Goal: Obtain resource: Download file/media

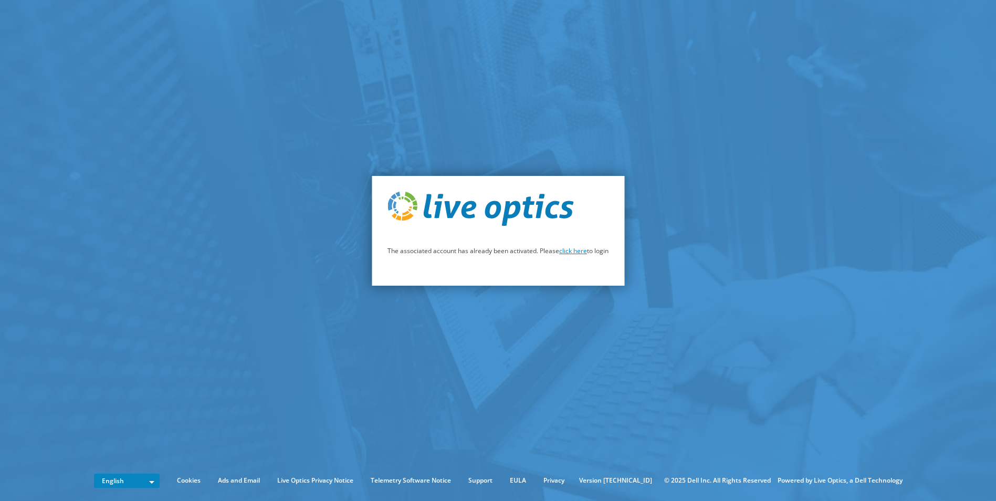
click at [572, 250] on link "click here" at bounding box center [573, 250] width 28 height 9
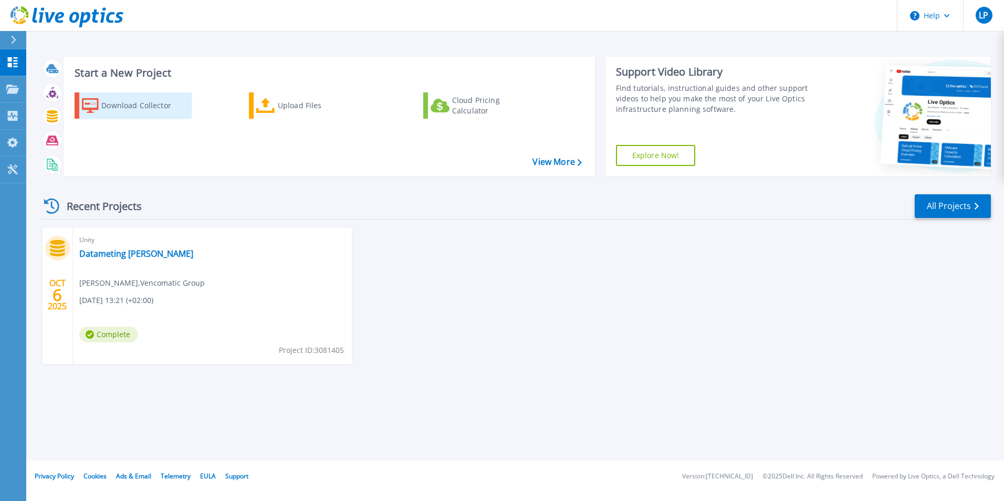
click at [168, 112] on div "Download Collector" at bounding box center [143, 105] width 84 height 21
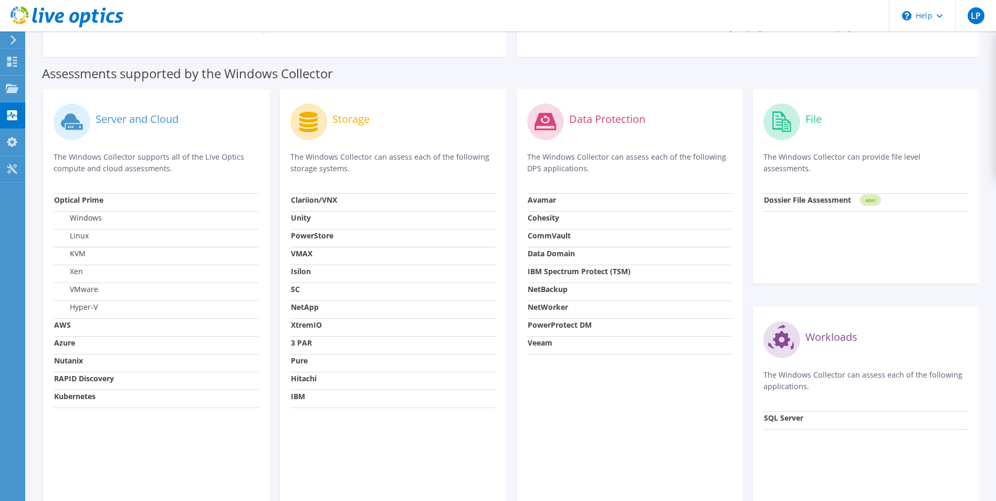
scroll to position [315, 0]
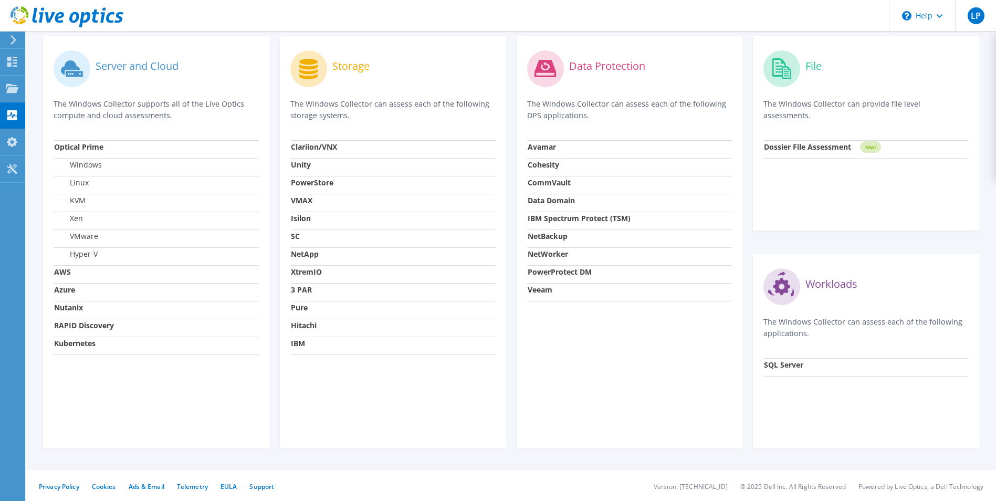
click at [135, 243] on td "VMware" at bounding box center [156, 238] width 205 height 18
click at [98, 150] on strong "Optical Prime" at bounding box center [78, 147] width 49 height 10
click at [12, 67] on div at bounding box center [12, 63] width 13 height 12
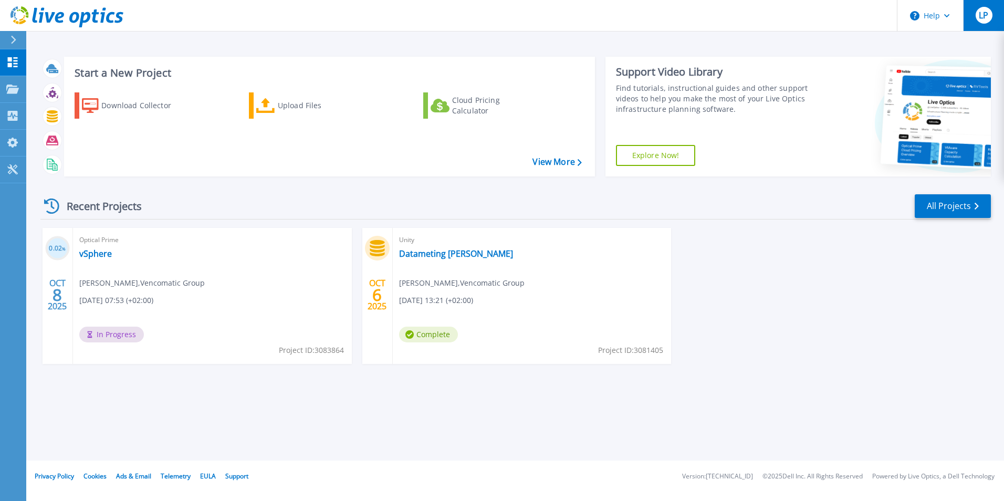
click at [974, 12] on button "LP" at bounding box center [983, 15] width 41 height 31
click at [279, 223] on div "Recent Projects All Projects 0.02 % OCT 8 2025 Optical Prime vSphere Leon Poort…" at bounding box center [515, 289] width 950 height 208
click at [99, 255] on link "vSphere" at bounding box center [95, 253] width 33 height 11
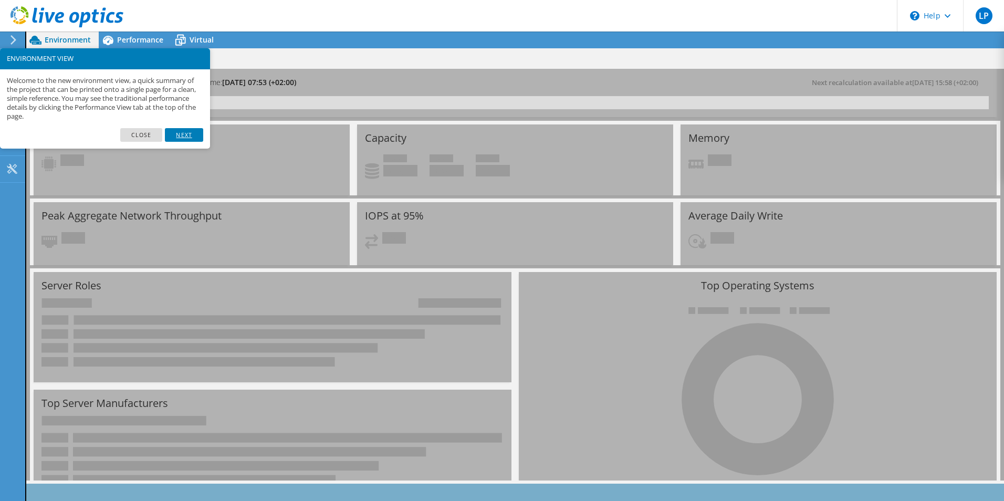
click at [175, 134] on link "Next" at bounding box center [184, 135] width 38 height 14
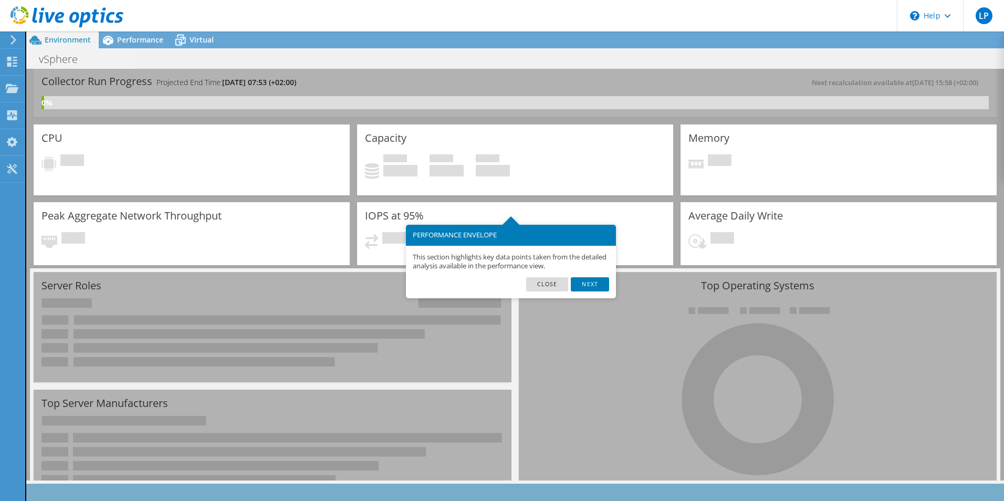
scroll to position [52, 0]
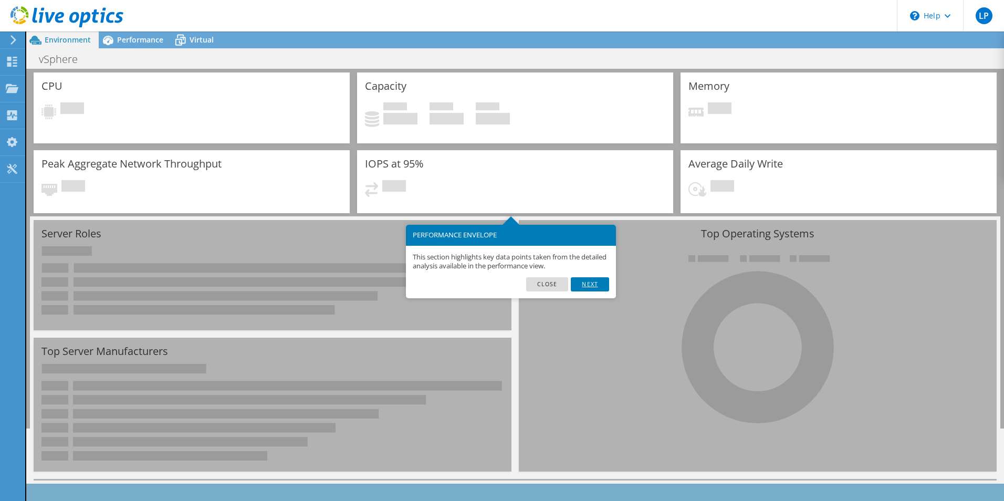
click at [584, 281] on link "Next" at bounding box center [590, 284] width 38 height 14
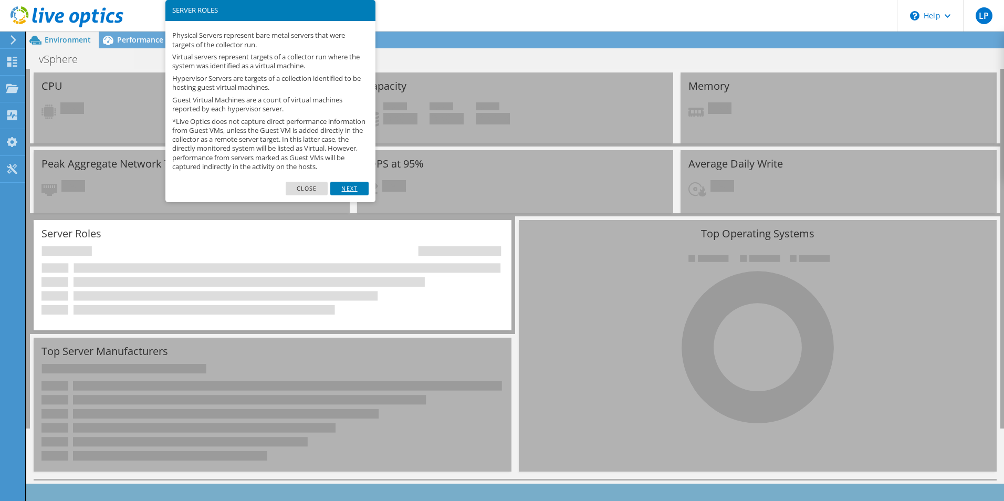
click at [359, 195] on link "Next" at bounding box center [349, 189] width 38 height 14
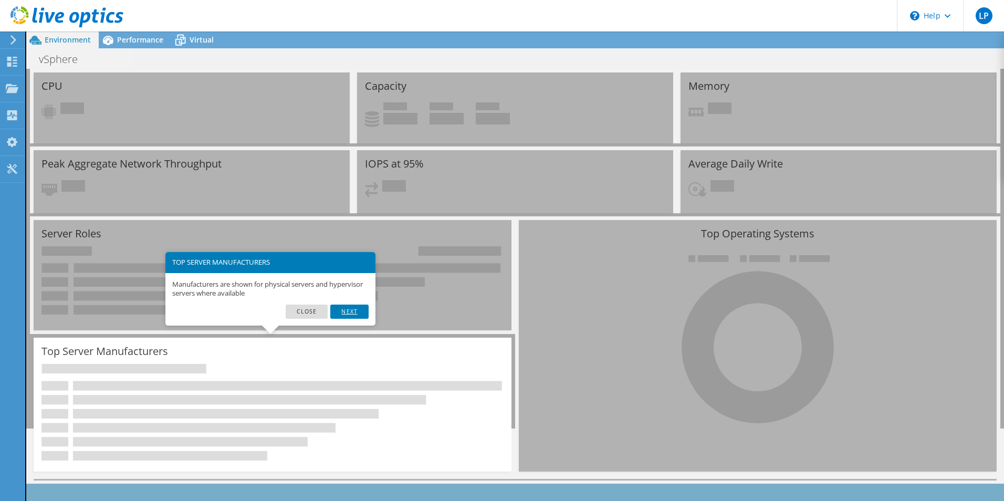
click at [348, 309] on link "Next" at bounding box center [349, 312] width 38 height 14
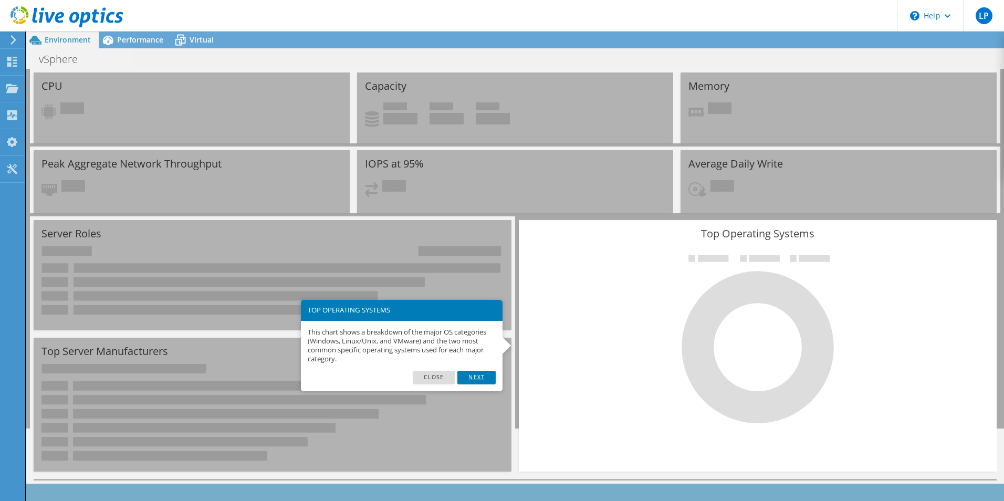
click at [477, 375] on link "Next" at bounding box center [476, 378] width 38 height 14
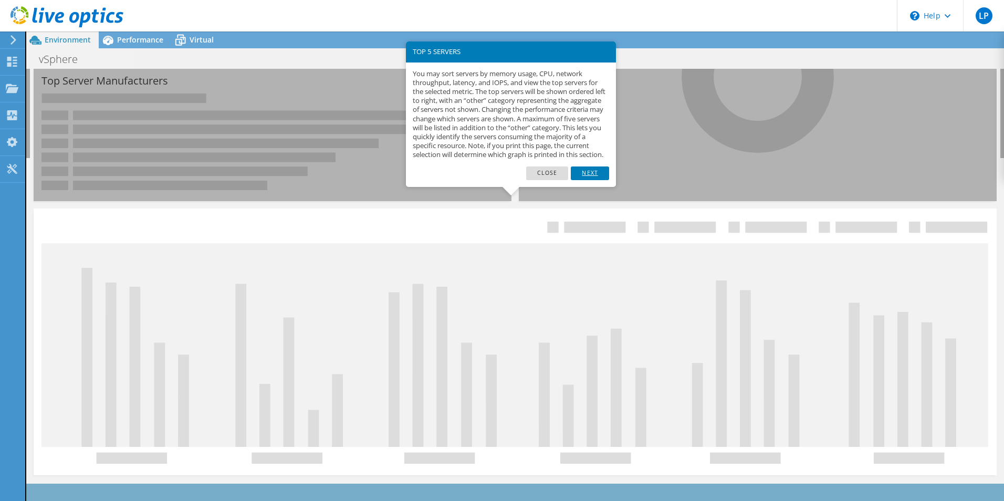
click at [593, 180] on link "Next" at bounding box center [590, 173] width 38 height 14
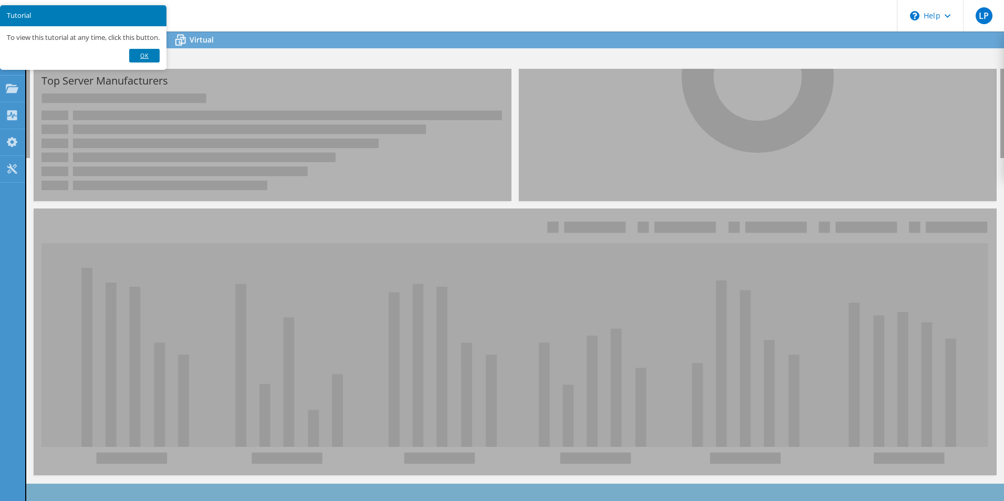
click at [153, 58] on link "Ok" at bounding box center [144, 56] width 30 height 14
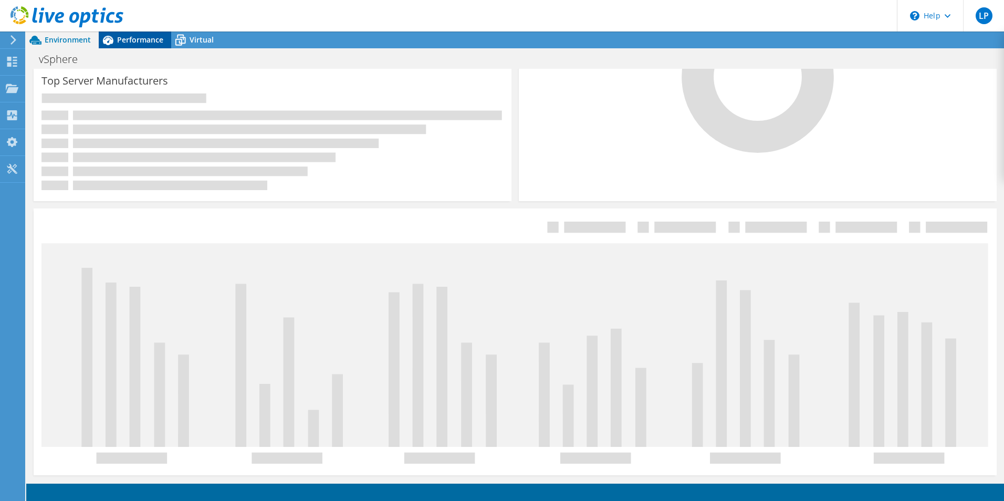
click at [145, 42] on span "Performance" at bounding box center [140, 40] width 46 height 10
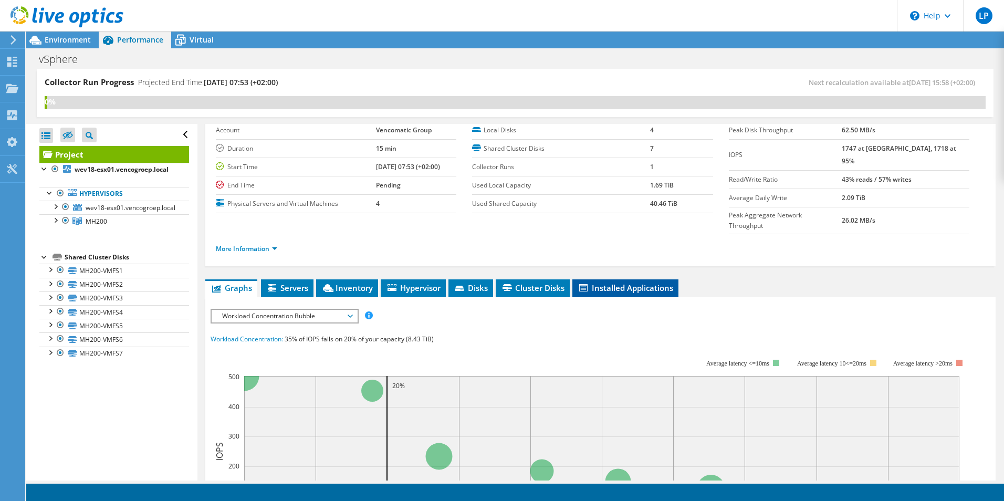
scroll to position [0, 0]
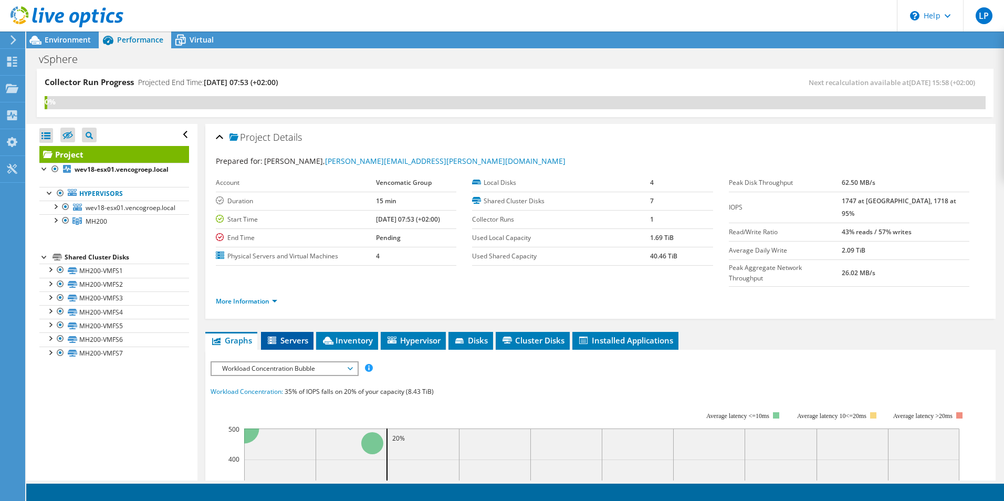
click at [300, 335] on span "Servers" at bounding box center [287, 340] width 42 height 11
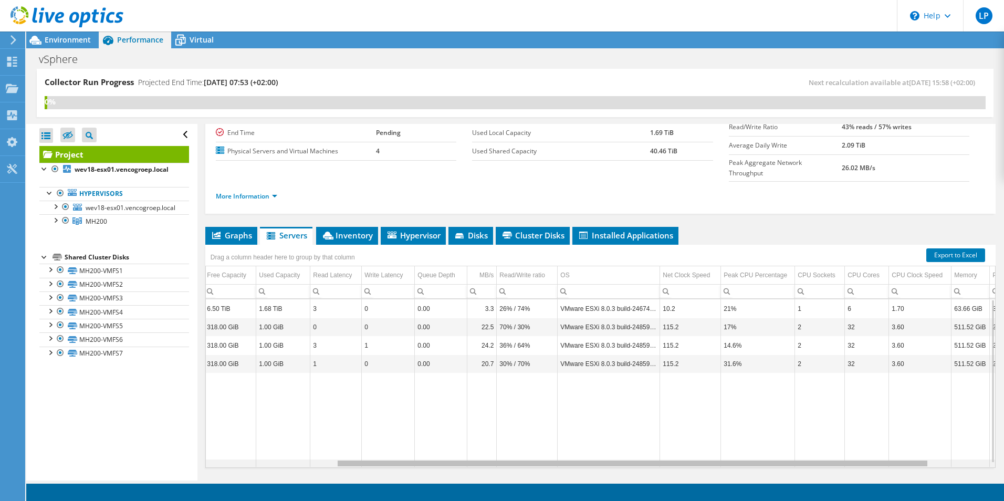
scroll to position [0, 197]
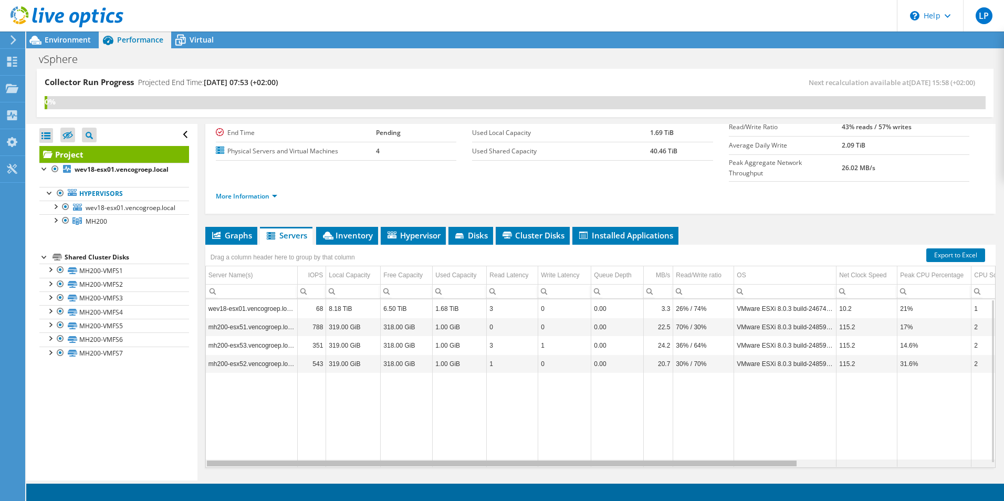
drag, startPoint x: 675, startPoint y: 444, endPoint x: 630, endPoint y: 452, distance: 46.4
click at [630, 452] on body "LP End User [PERSON_NAME] [PERSON_NAME][EMAIL_ADDRESS][PERSON_NAME][DOMAIN_NAME…" at bounding box center [502, 250] width 1004 height 501
